Goal: Communication & Community: Share content

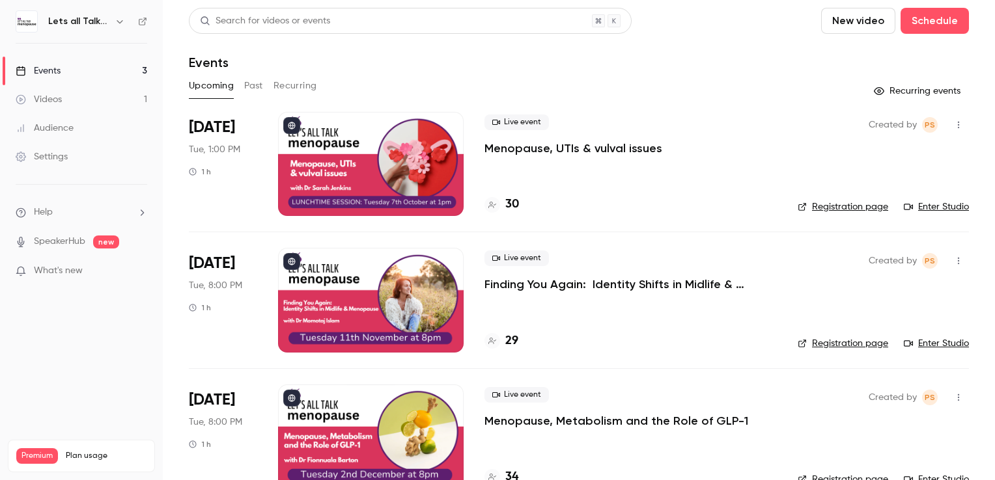
click at [953, 126] on icon "button" at bounding box center [958, 124] width 10 height 9
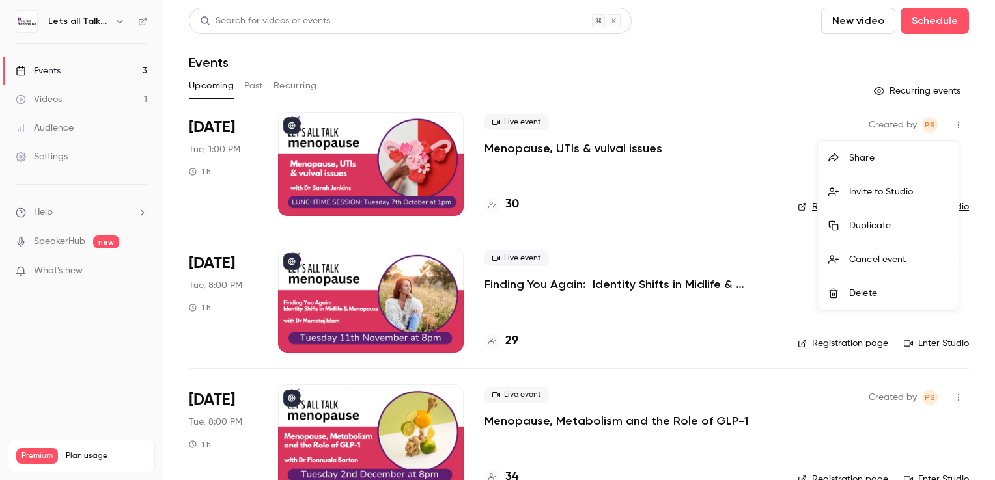
click at [894, 191] on div "Invite to Studio" at bounding box center [898, 192] width 99 height 13
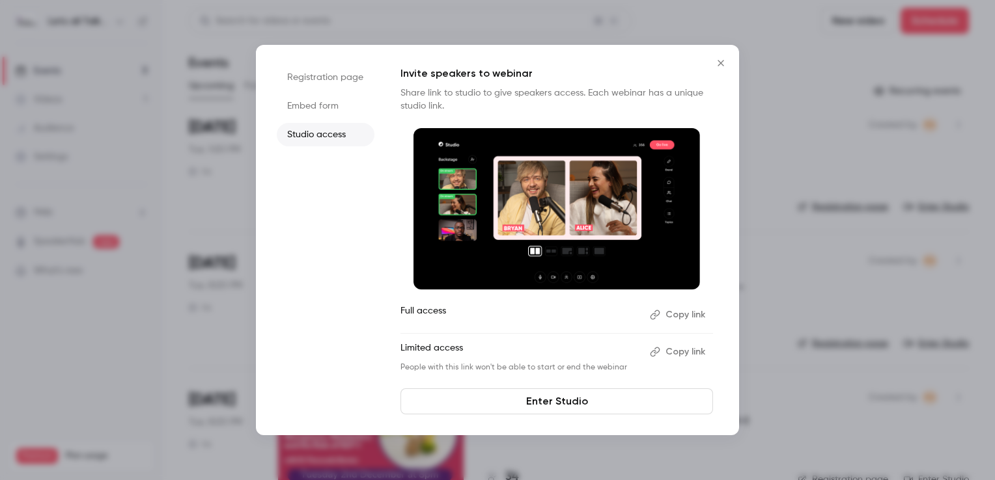
click at [674, 352] on button "Copy link" at bounding box center [678, 352] width 68 height 21
click at [726, 66] on icon "Close" at bounding box center [721, 63] width 16 height 10
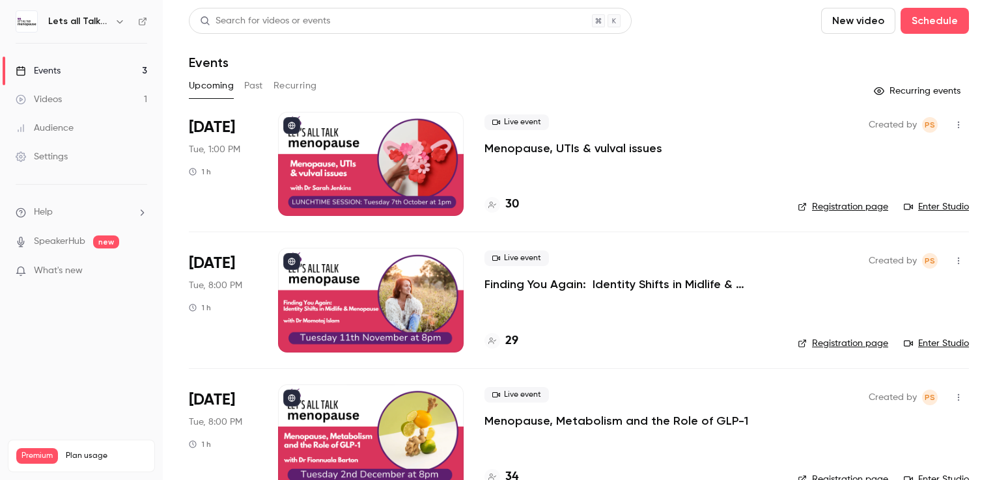
click at [953, 127] on icon "button" at bounding box center [958, 124] width 10 height 9
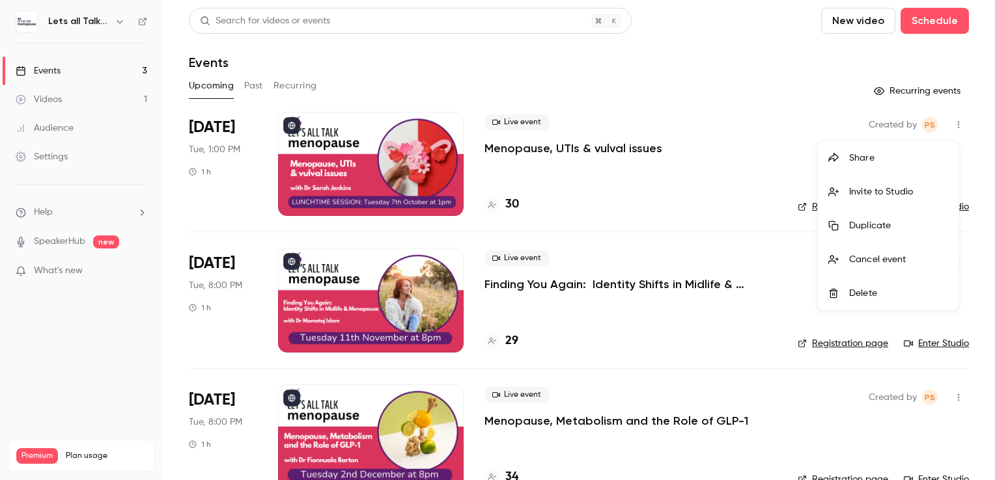
click at [890, 191] on div "Invite to Studio" at bounding box center [898, 192] width 99 height 13
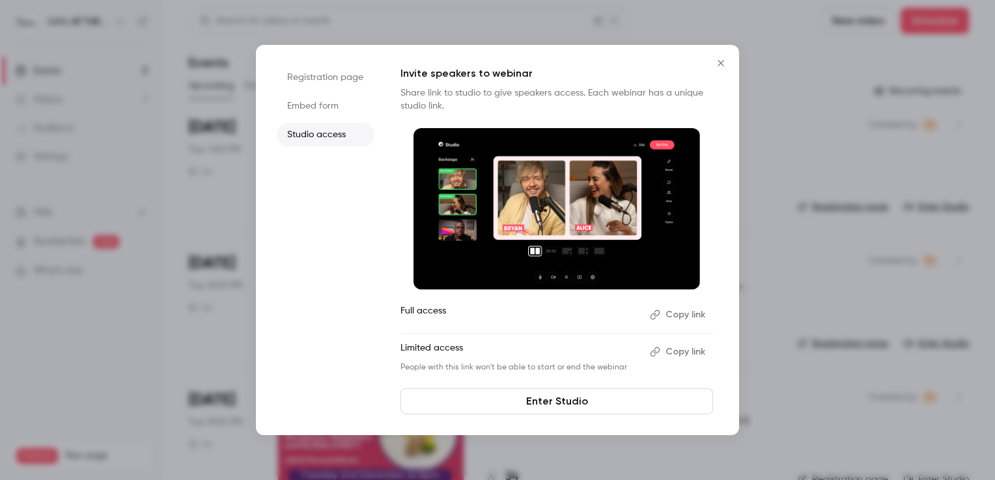
click at [689, 352] on button "Copy link" at bounding box center [678, 352] width 68 height 21
click at [687, 314] on button "Copy link" at bounding box center [678, 315] width 68 height 21
click at [719, 64] on icon "Close" at bounding box center [721, 63] width 16 height 10
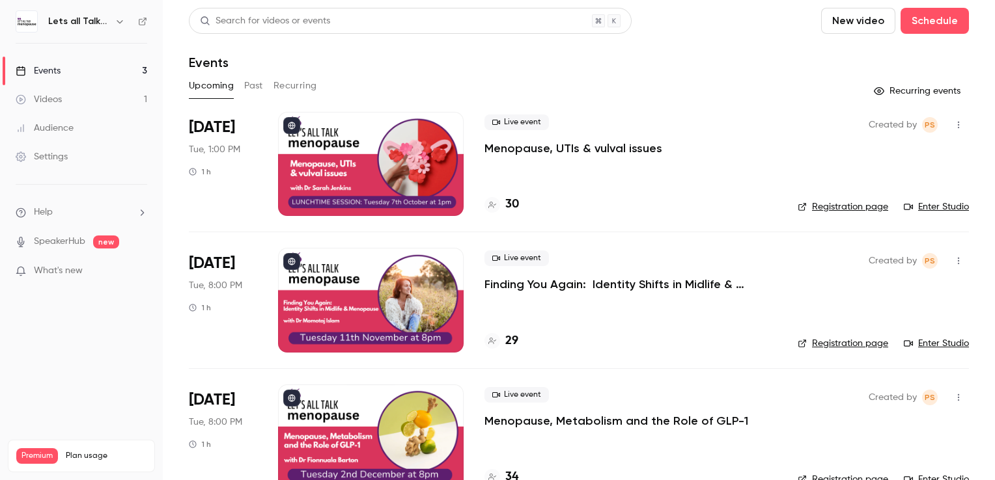
click at [953, 123] on icon "button" at bounding box center [958, 124] width 10 height 9
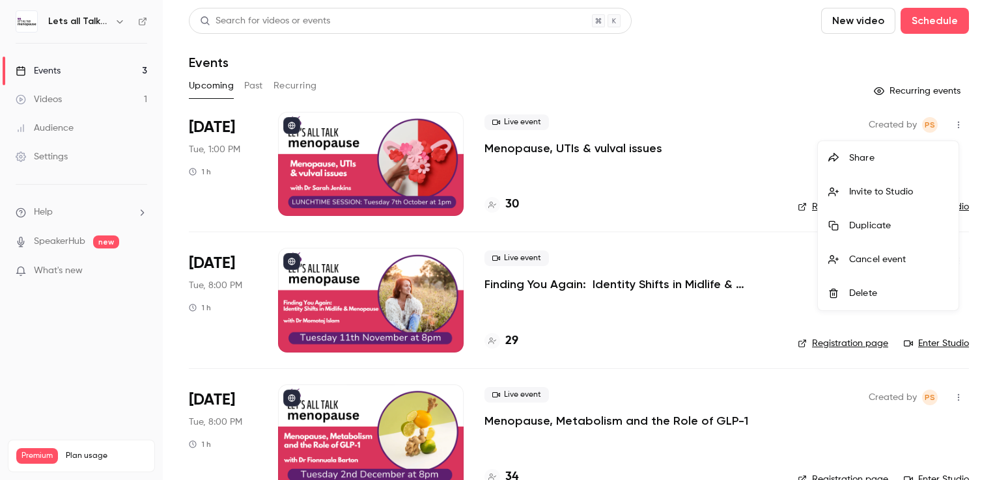
click at [913, 187] on div "Invite to Studio" at bounding box center [898, 192] width 99 height 13
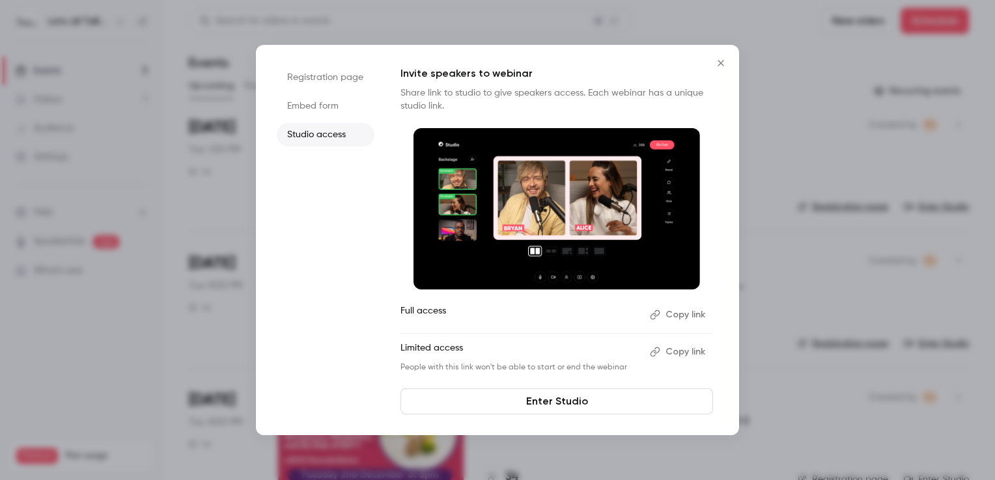
click at [678, 316] on button "Copy link" at bounding box center [678, 315] width 68 height 21
click at [722, 66] on icon "Close" at bounding box center [721, 63] width 16 height 10
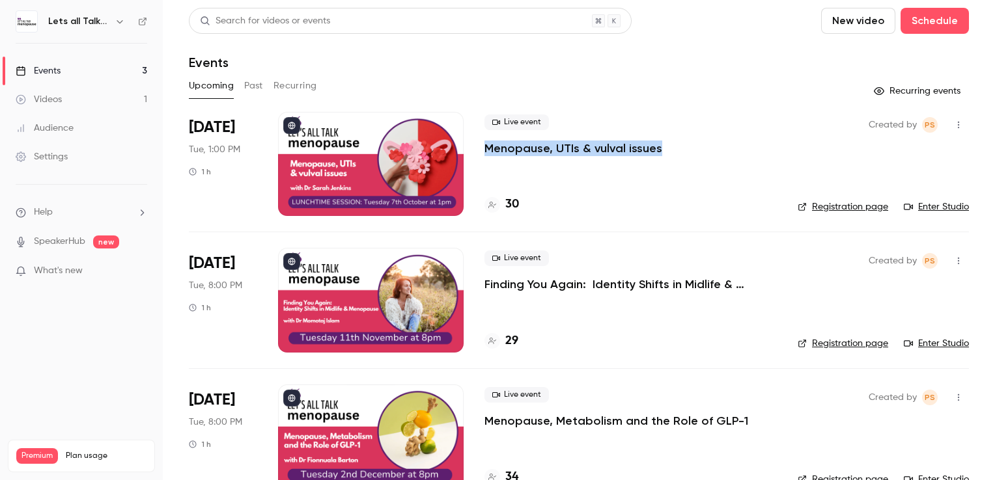
drag, startPoint x: 662, startPoint y: 147, endPoint x: 486, endPoint y: 150, distance: 176.4
click at [486, 150] on div "Live event Menopause, UTIs & vulval issues" at bounding box center [630, 136] width 292 height 42
drag, startPoint x: 486, startPoint y: 150, endPoint x: 500, endPoint y: 152, distance: 14.6
copy p "Menopause, UTIs & vulval issues"
click at [58, 327] on nav "Lets all Talk Menopause LIVE Events 3 Videos 1 Audience Settings Help SpeakerHu…" at bounding box center [81, 240] width 163 height 480
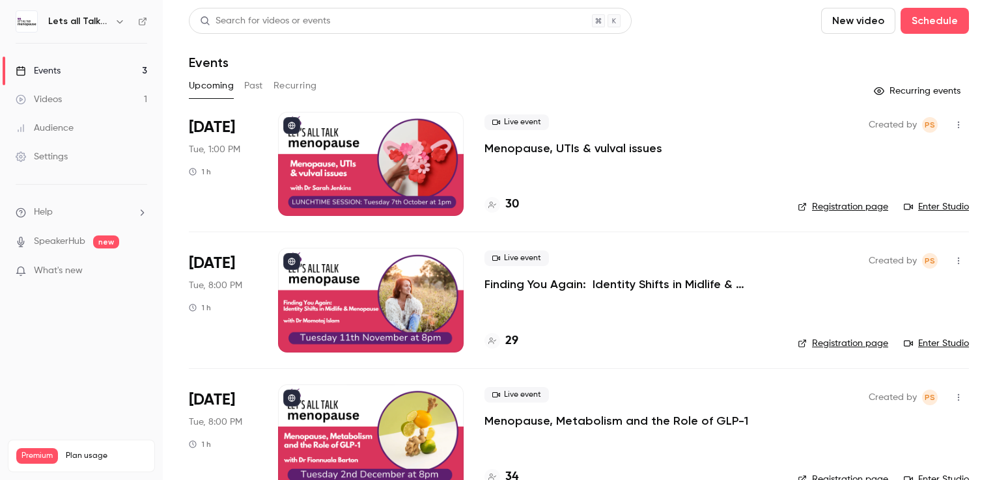
click at [318, 160] on div at bounding box center [371, 164] width 186 height 104
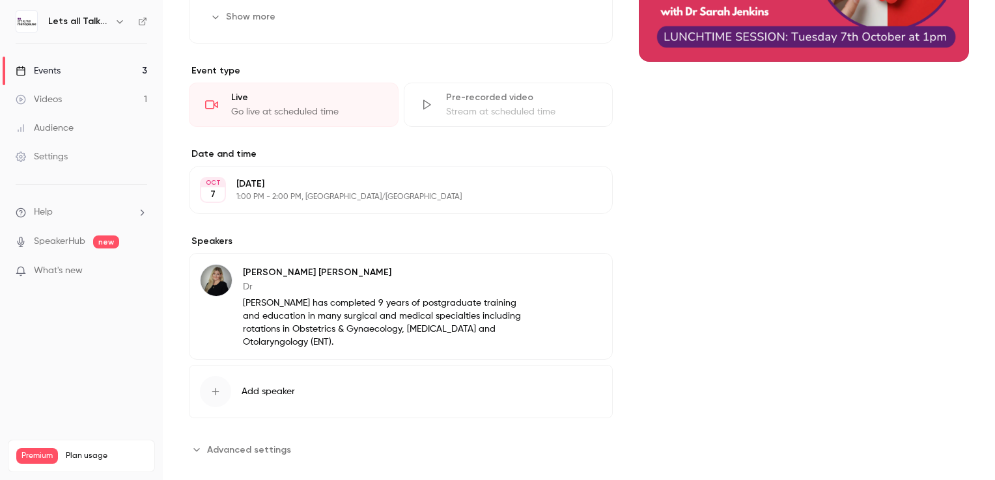
scroll to position [274, 0]
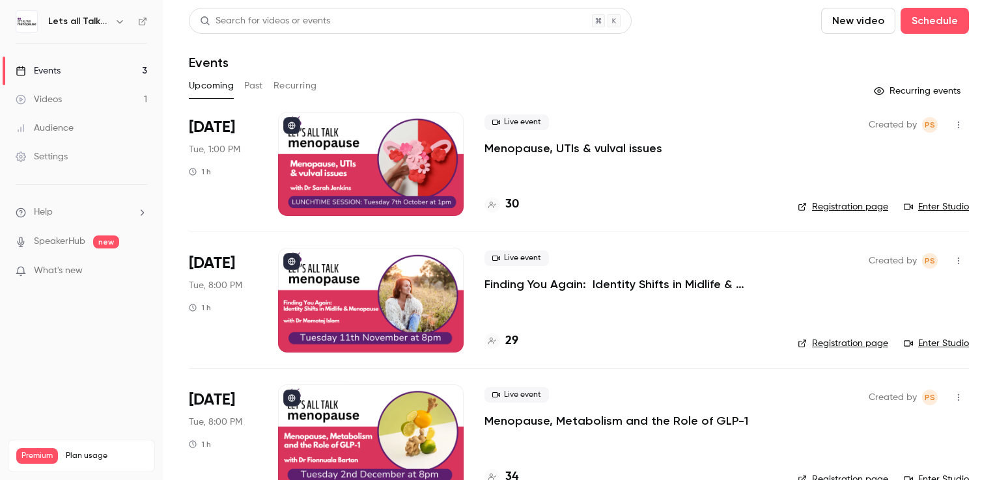
click at [357, 277] on div at bounding box center [371, 300] width 186 height 104
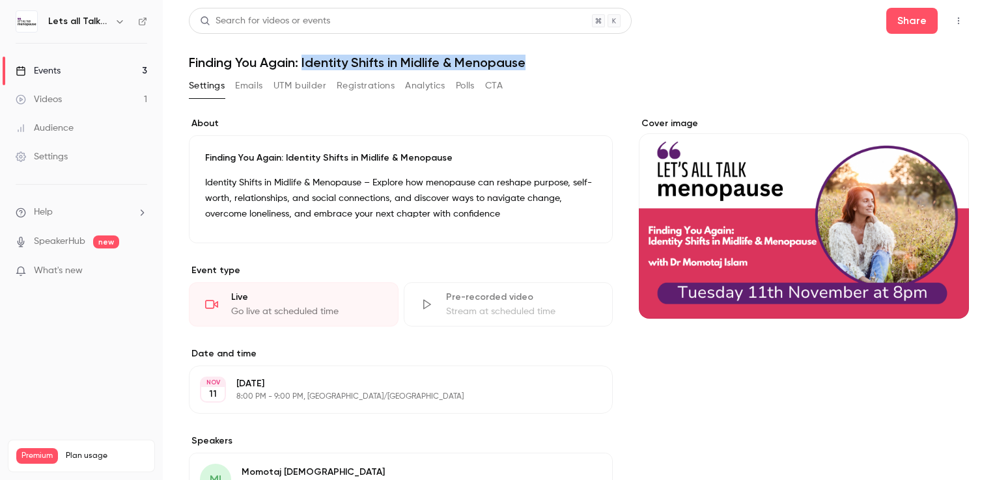
drag, startPoint x: 544, startPoint y: 61, endPoint x: 302, endPoint y: 64, distance: 241.5
click at [302, 64] on h1 "Finding You Again: Identity Shifts in Midlife & Menopause" at bounding box center [579, 63] width 780 height 16
copy h1 "Identity Shifts in Midlife & Menopause"
click at [888, 425] on div "Cover image" at bounding box center [804, 421] width 330 height 608
click at [70, 296] on ul "Help SpeakerHub new What's new" at bounding box center [81, 243] width 163 height 117
